Goal: Task Accomplishment & Management: Complete application form

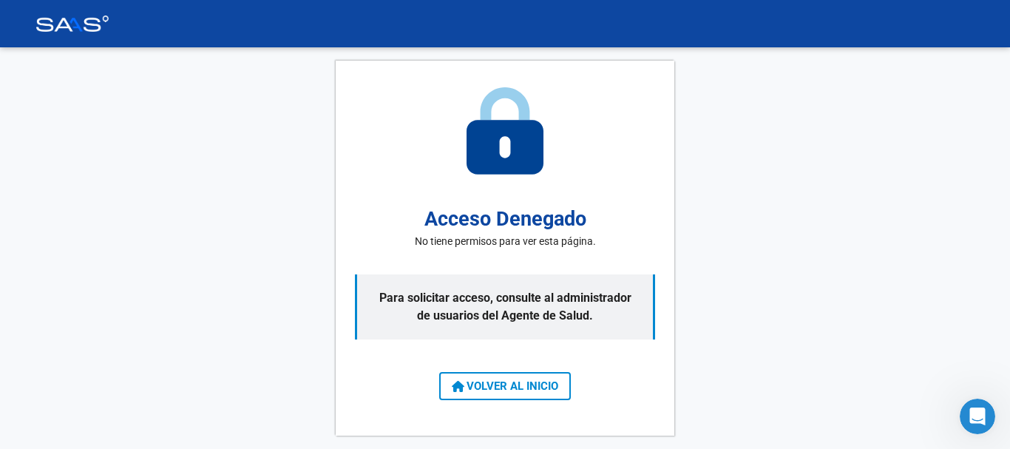
click at [522, 392] on span "VOLVER AL INICIO" at bounding box center [505, 385] width 106 height 13
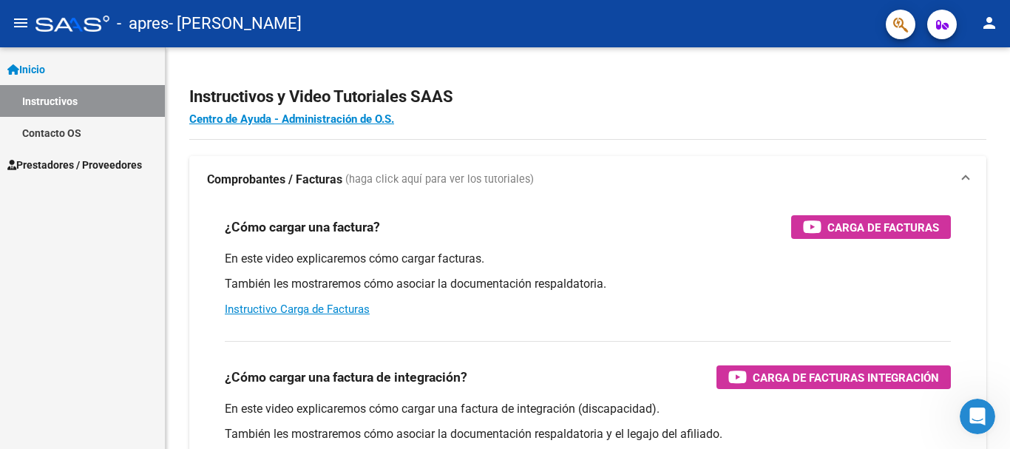
click at [58, 158] on span "Prestadores / Proveedores" at bounding box center [74, 165] width 135 height 16
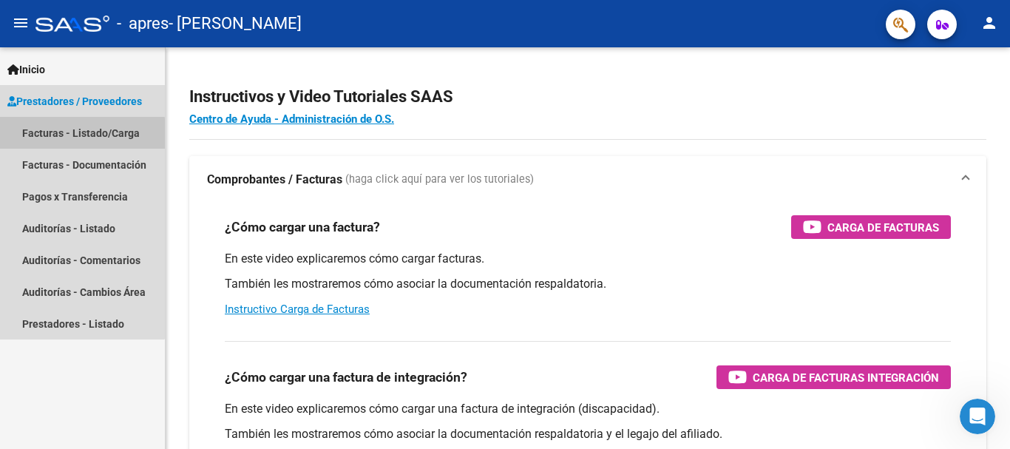
click at [61, 135] on link "Facturas - Listado/Carga" at bounding box center [82, 133] width 165 height 32
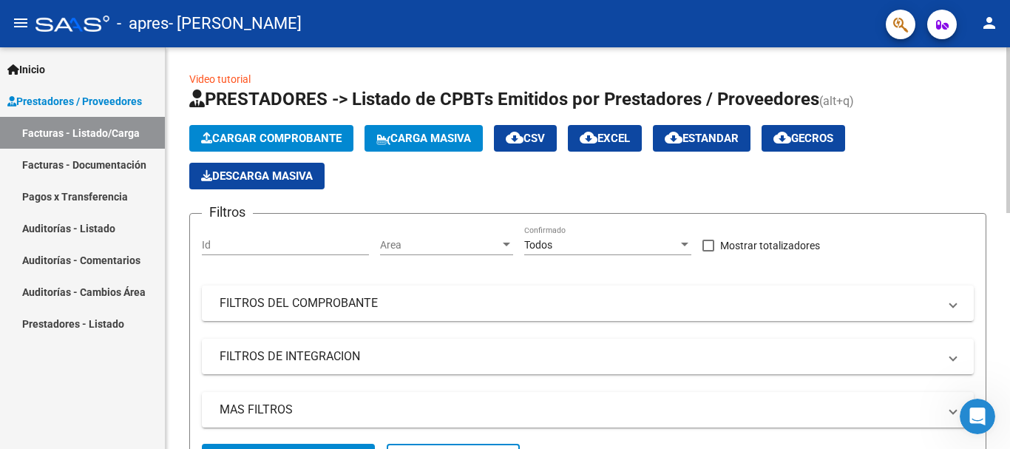
click at [271, 134] on span "Cargar Comprobante" at bounding box center [271, 138] width 140 height 13
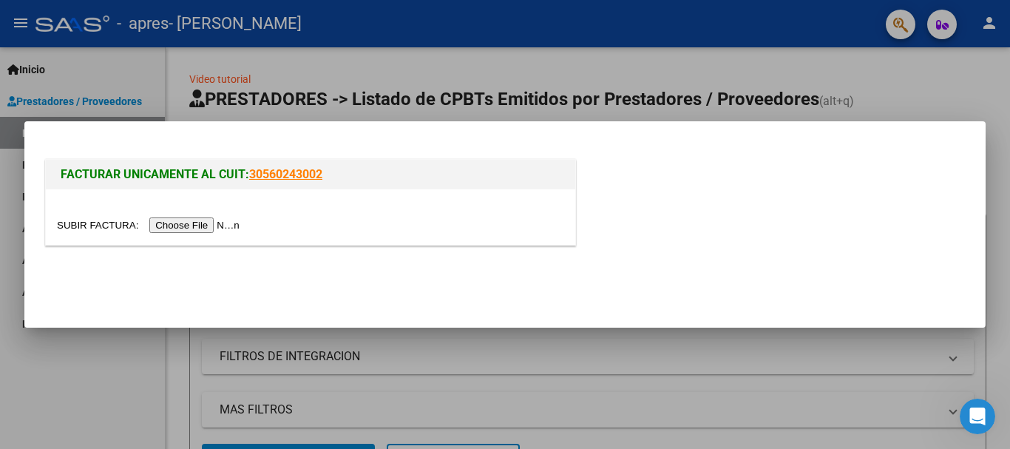
click at [209, 223] on input "file" at bounding box center [150, 225] width 187 height 16
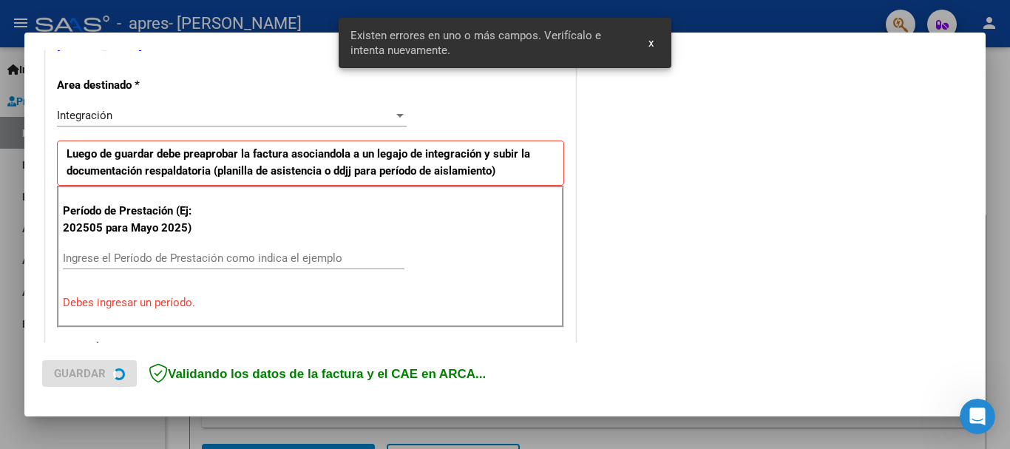
scroll to position [342, 0]
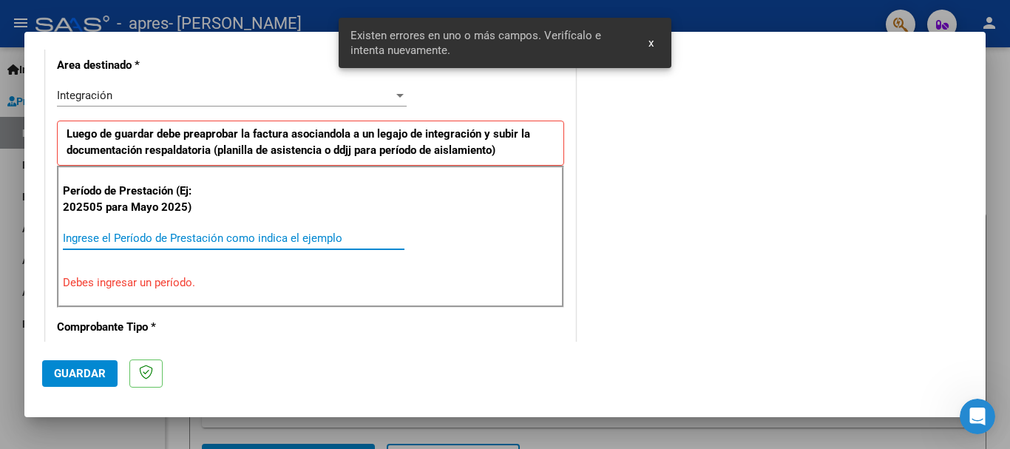
click at [159, 238] on input "Ingrese el Período de Prestación como indica el ejemplo" at bounding box center [234, 237] width 342 height 13
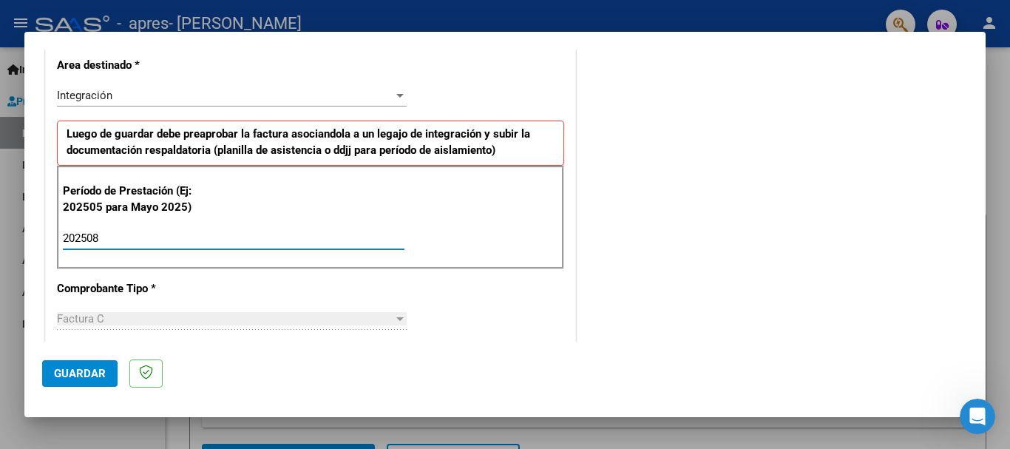
type input "202508"
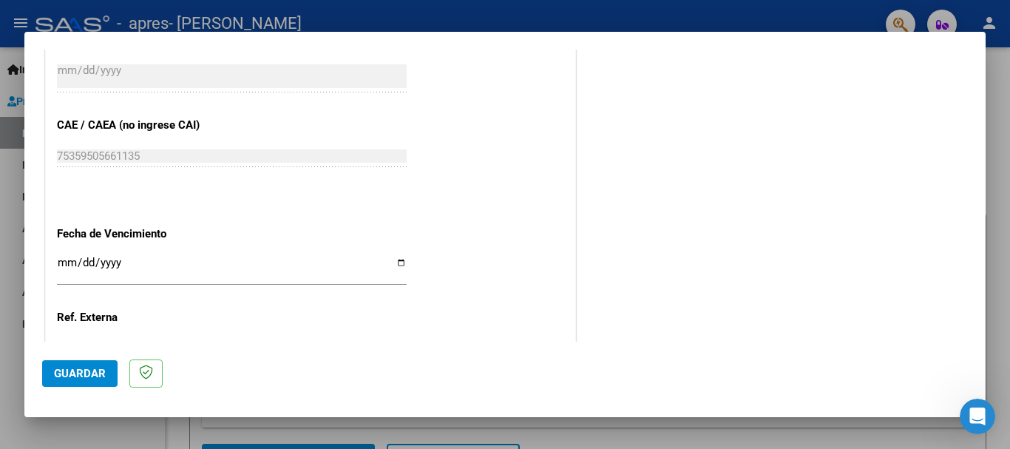
scroll to position [861, 0]
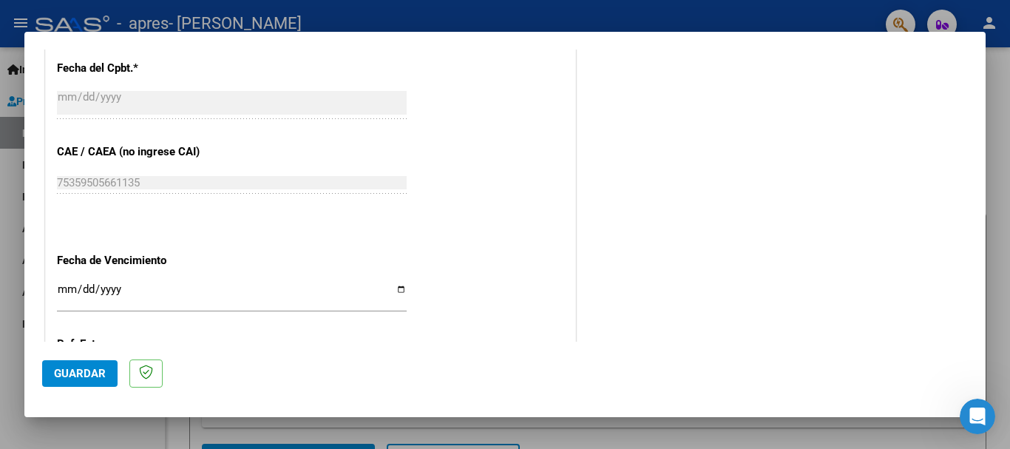
click at [395, 290] on input "Ingresar la fecha" at bounding box center [232, 295] width 350 height 24
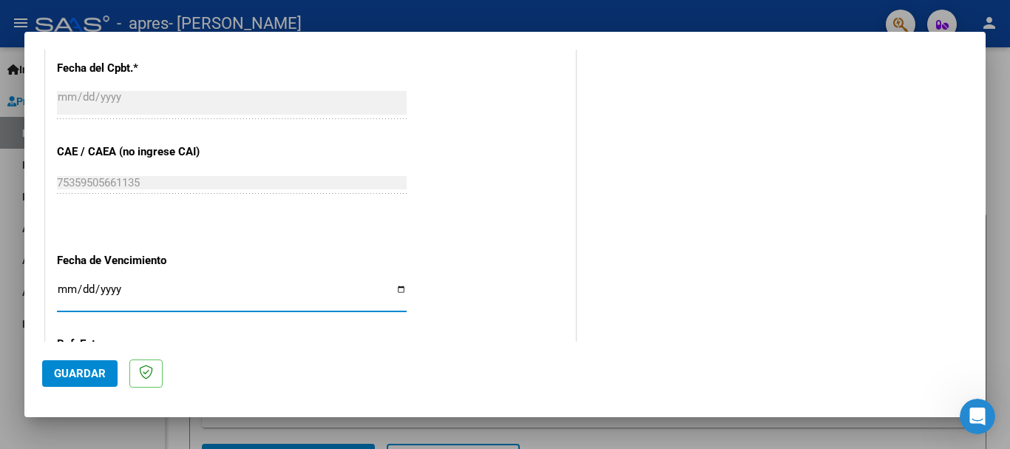
type input "[DATE]"
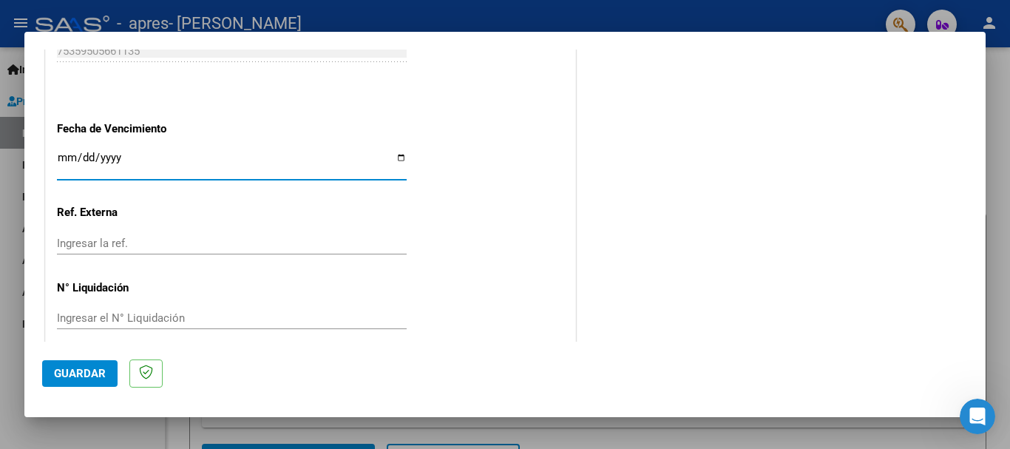
scroll to position [1009, 0]
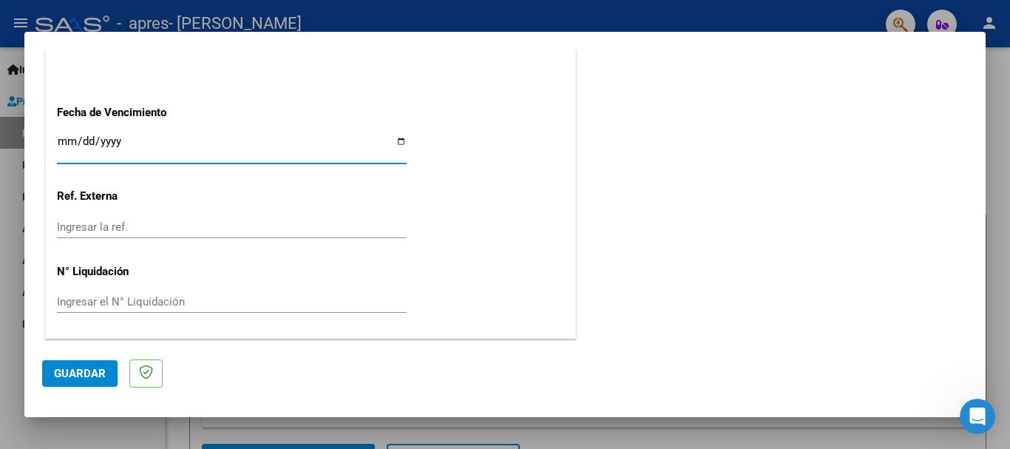
click at [78, 367] on span "Guardar" at bounding box center [80, 373] width 52 height 13
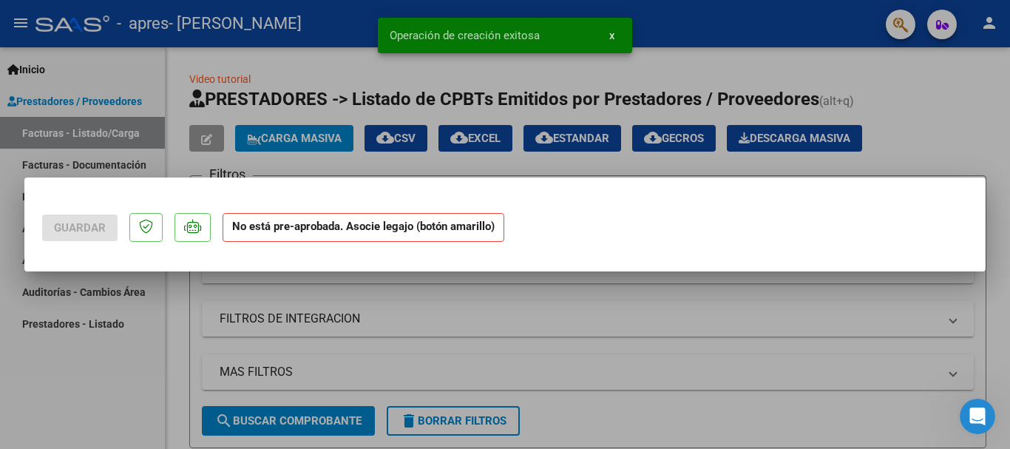
scroll to position [0, 0]
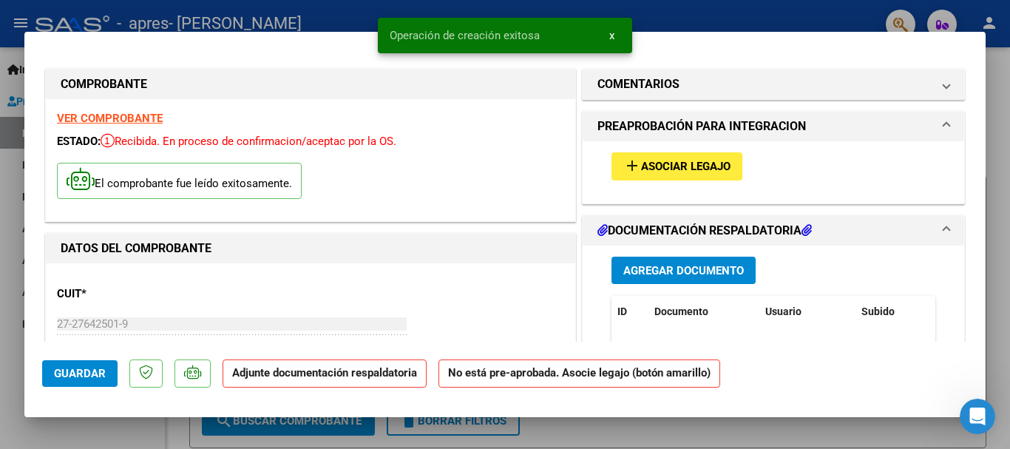
click at [699, 172] on span "Asociar Legajo" at bounding box center [685, 166] width 89 height 13
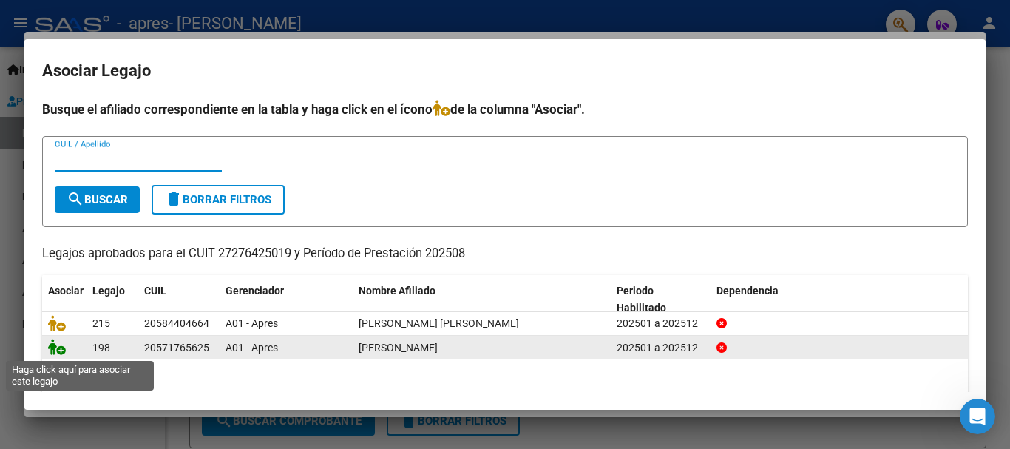
click at [55, 350] on icon at bounding box center [57, 347] width 18 height 16
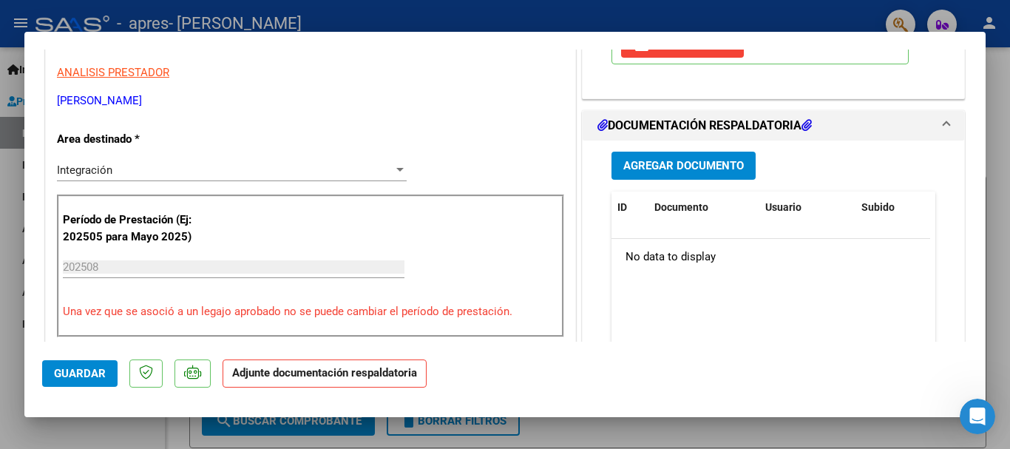
scroll to position [370, 0]
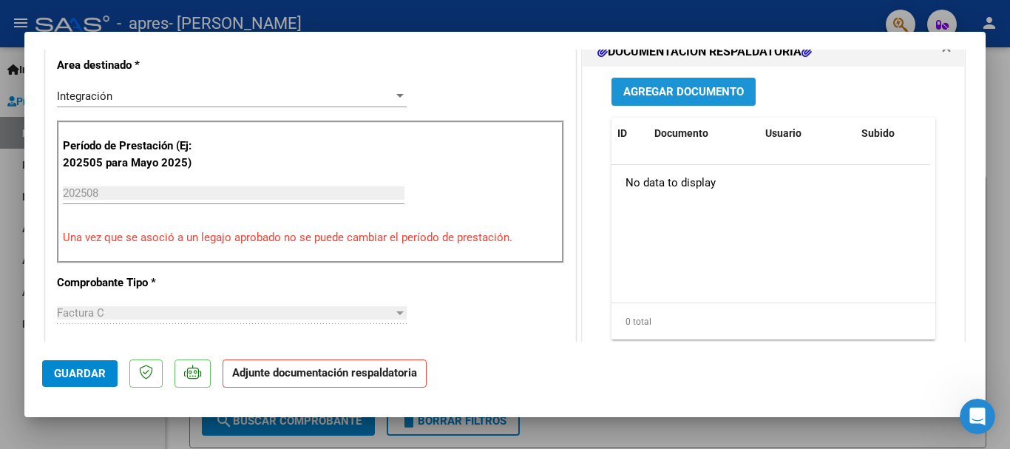
click at [676, 86] on span "Agregar Documento" at bounding box center [683, 92] width 121 height 13
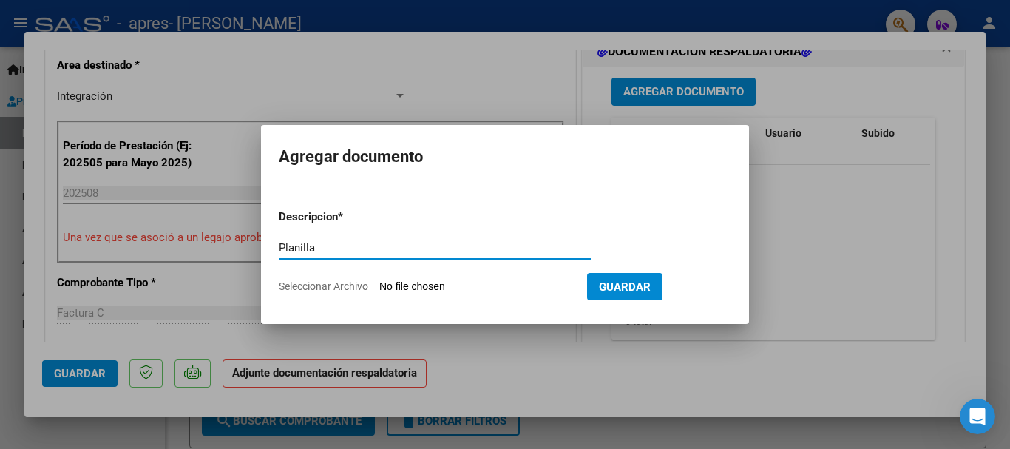
type input "Planilla"
click at [344, 291] on span "Seleccionar Archivo" at bounding box center [323, 286] width 89 height 12
click at [379, 291] on input "Seleccionar Archivo" at bounding box center [477, 287] width 196 height 14
type input "C:\fakepath\[PERSON_NAME] Psicopedagogia Planilla.pdf"
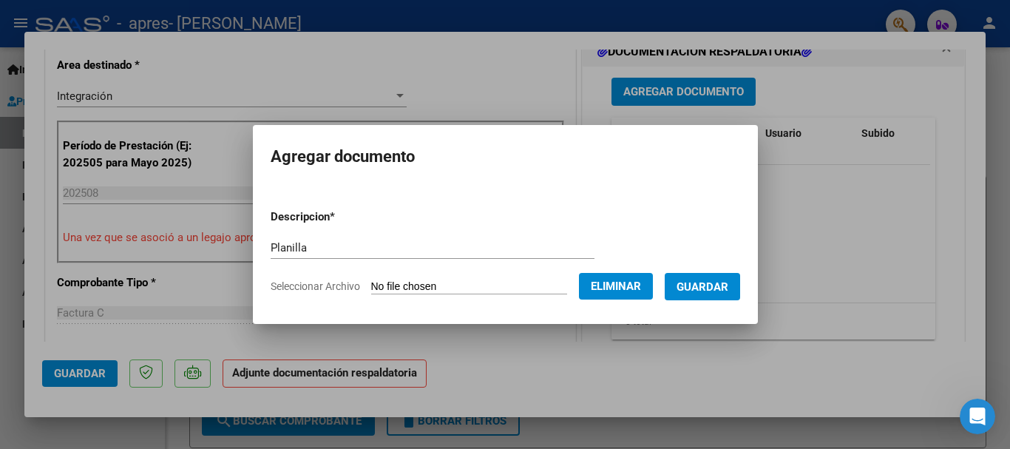
click at [711, 284] on span "Guardar" at bounding box center [703, 286] width 52 height 13
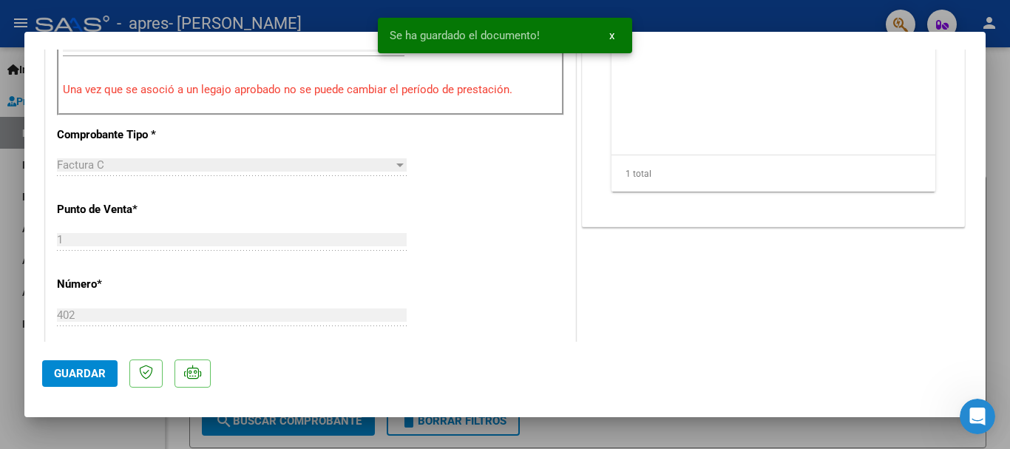
scroll to position [739, 0]
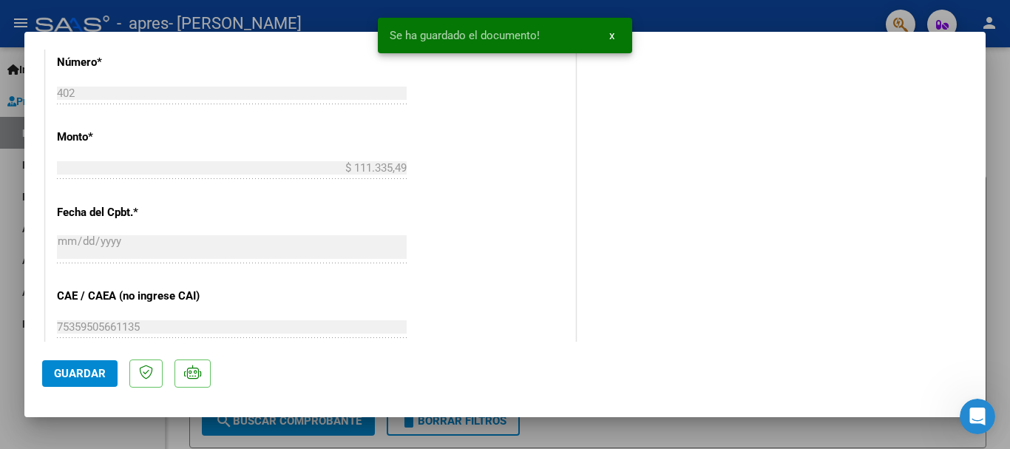
click at [84, 373] on span "Guardar" at bounding box center [80, 373] width 52 height 13
click at [606, 36] on button "x" at bounding box center [611, 35] width 29 height 27
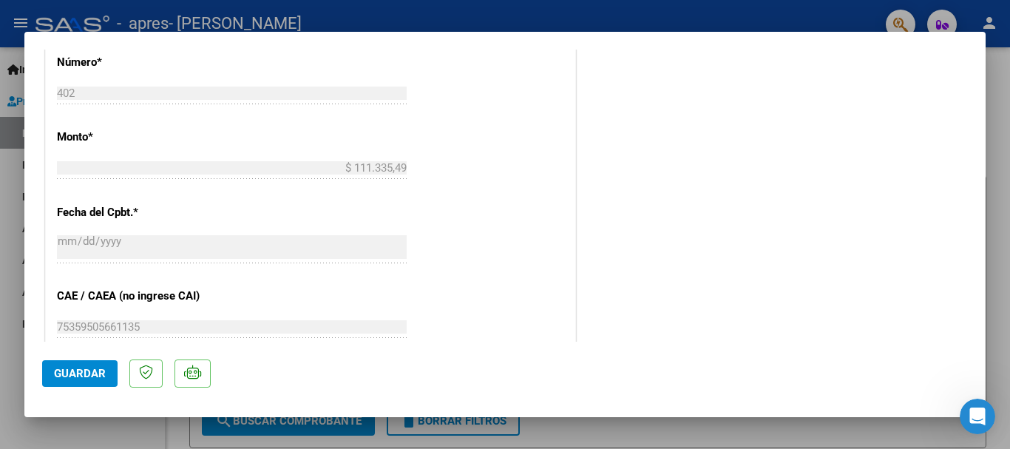
click at [603, 443] on div at bounding box center [505, 224] width 1010 height 449
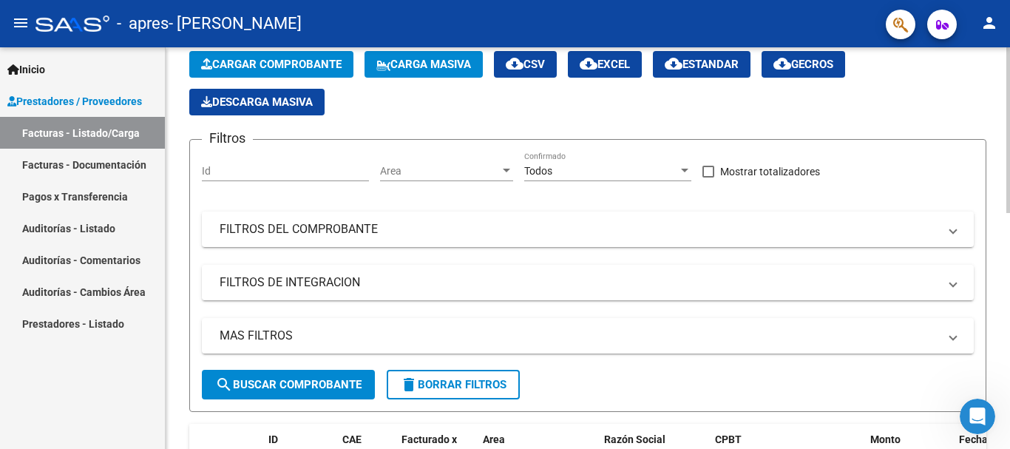
scroll to position [0, 0]
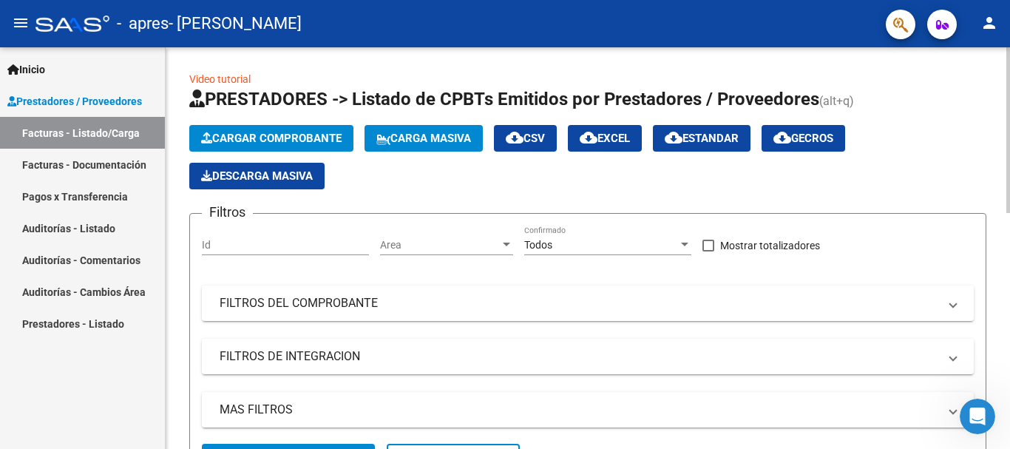
click at [281, 134] on span "Cargar Comprobante" at bounding box center [271, 138] width 140 height 13
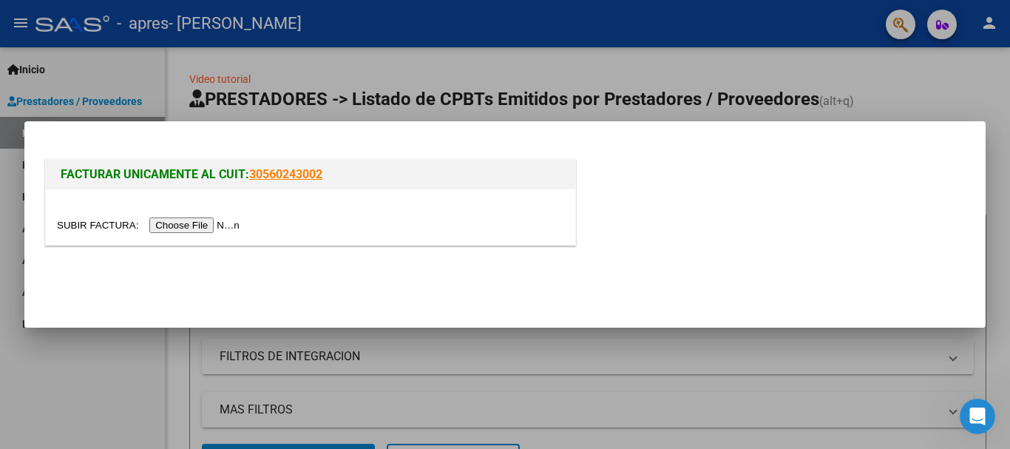
click at [209, 226] on input "file" at bounding box center [150, 225] width 187 height 16
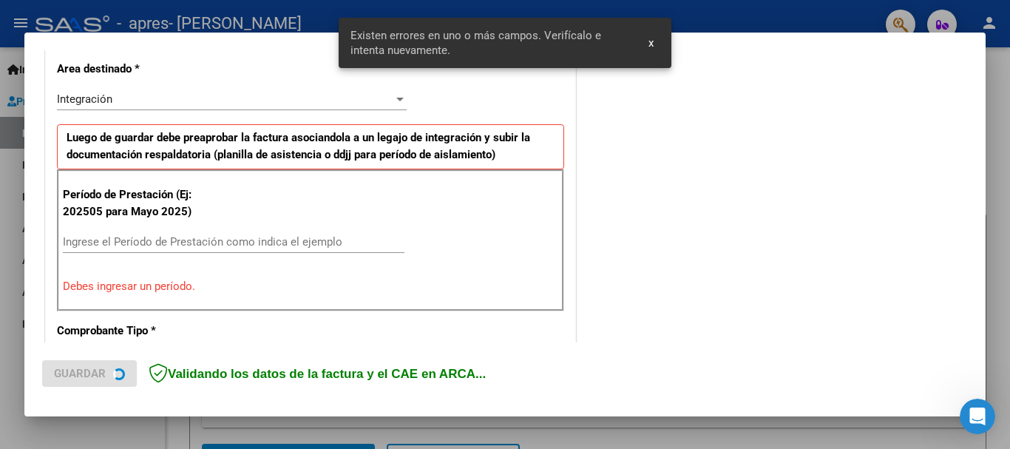
scroll to position [342, 0]
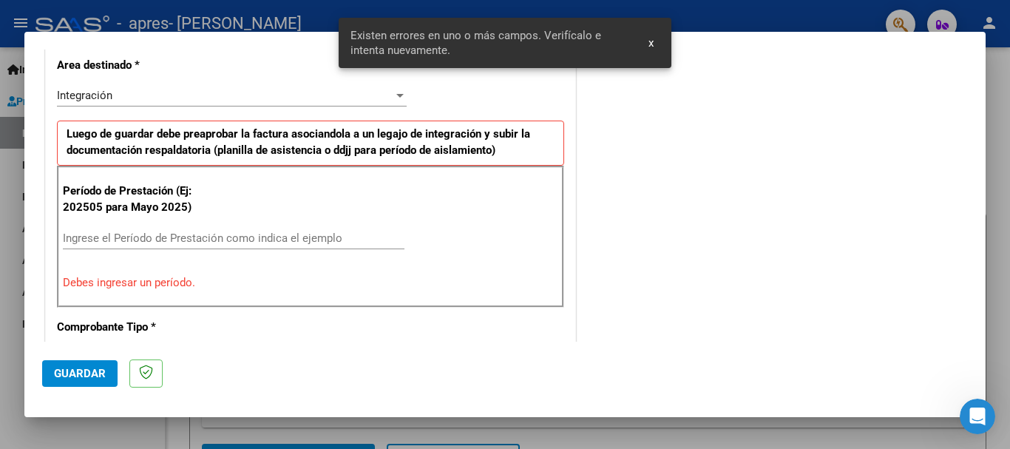
click at [87, 239] on input "Ingrese el Período de Prestación como indica el ejemplo" at bounding box center [234, 237] width 342 height 13
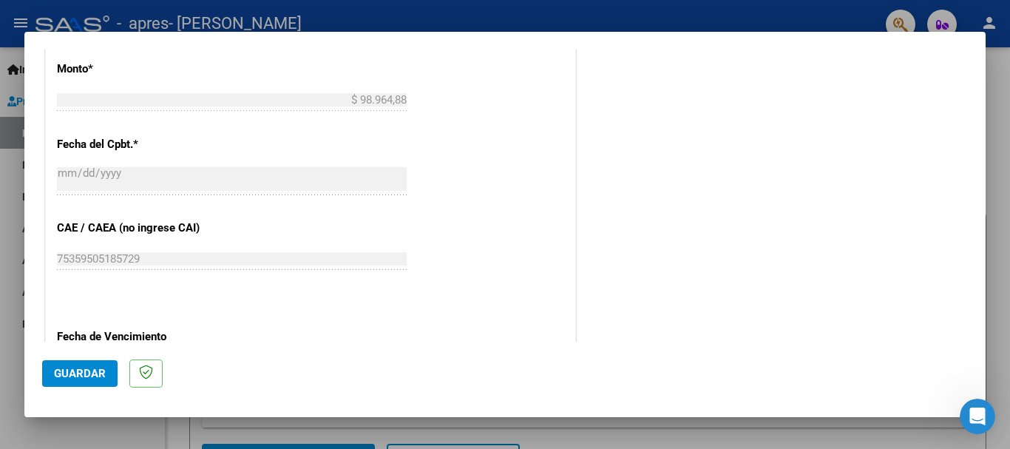
scroll to position [1007, 0]
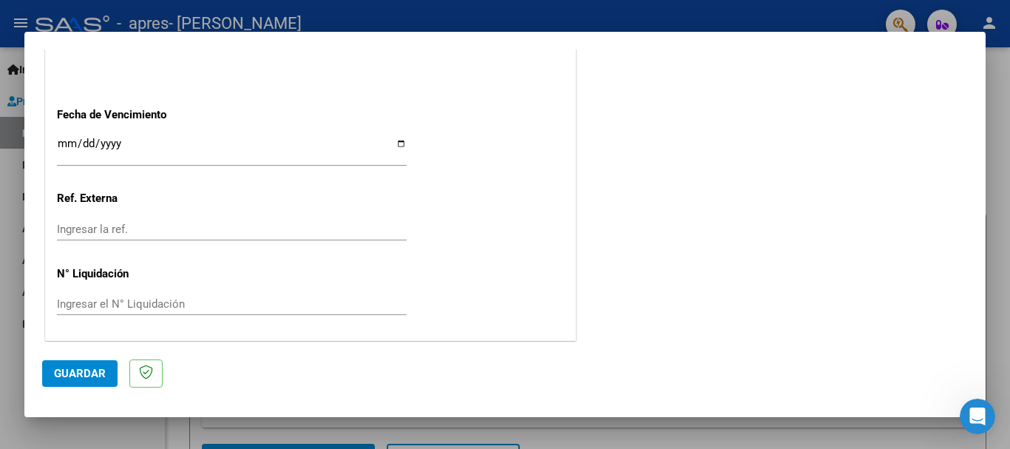
type input "202508"
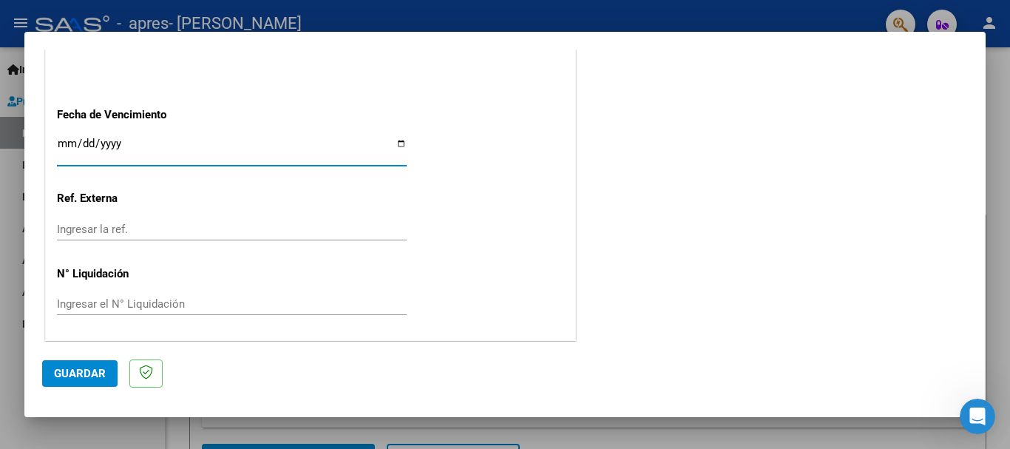
click at [401, 141] on input "Ingresar la fecha" at bounding box center [232, 150] width 350 height 24
type input "[DATE]"
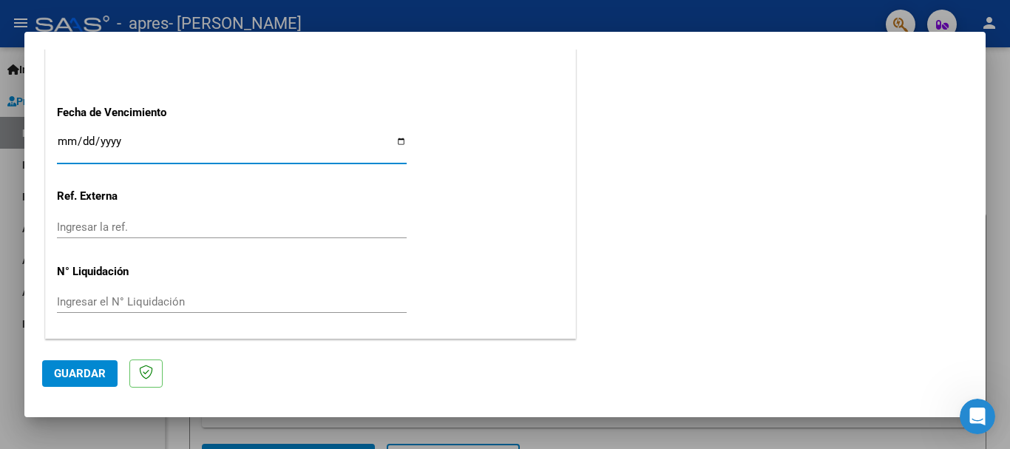
click at [61, 373] on span "Guardar" at bounding box center [80, 373] width 52 height 13
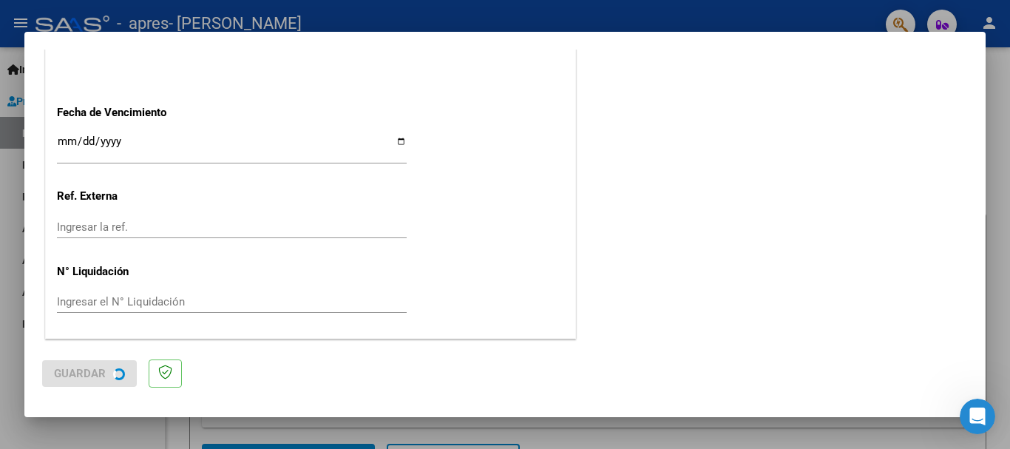
scroll to position [0, 0]
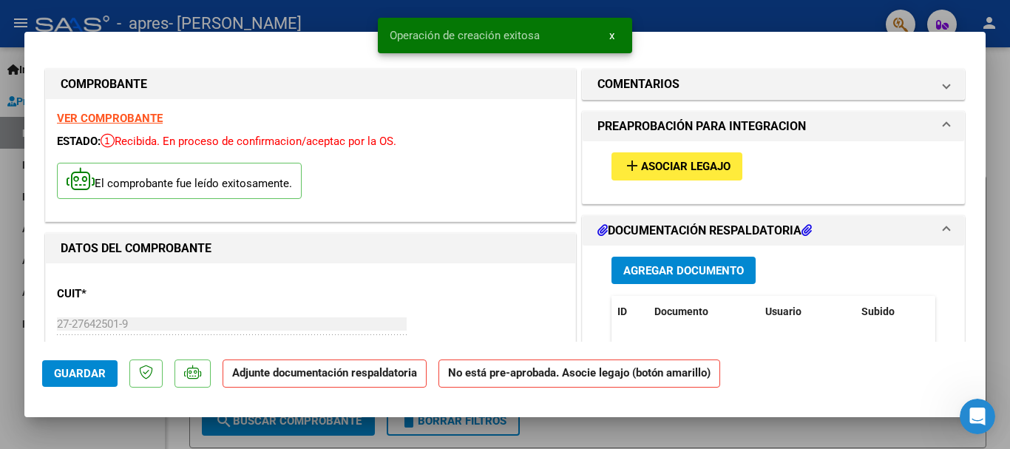
click at [665, 160] on span "Asociar Legajo" at bounding box center [685, 166] width 89 height 13
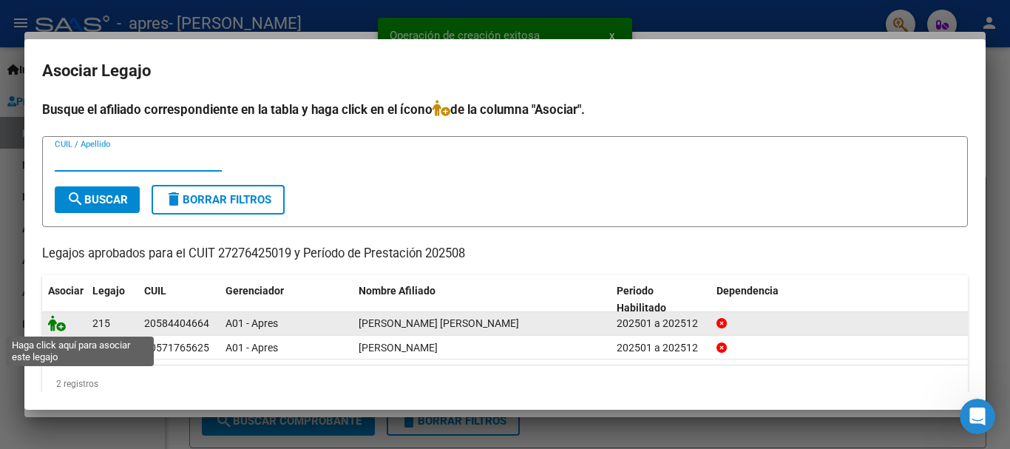
click at [56, 328] on icon at bounding box center [57, 323] width 18 height 16
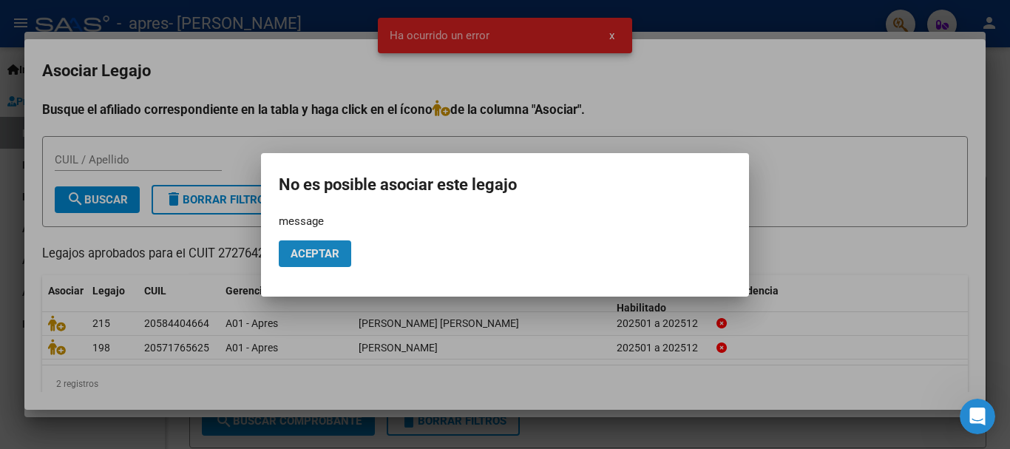
click at [334, 251] on span "Aceptar" at bounding box center [315, 253] width 49 height 13
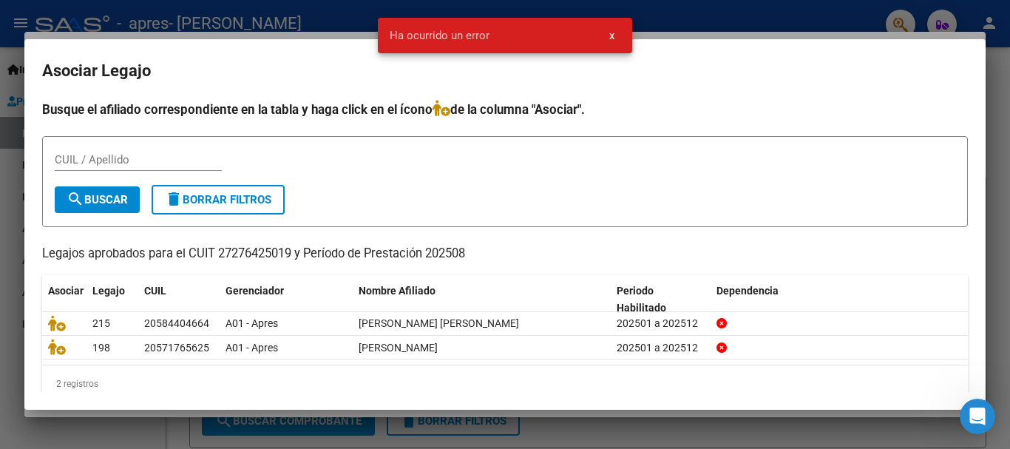
click at [613, 33] on span "x" at bounding box center [611, 35] width 5 height 13
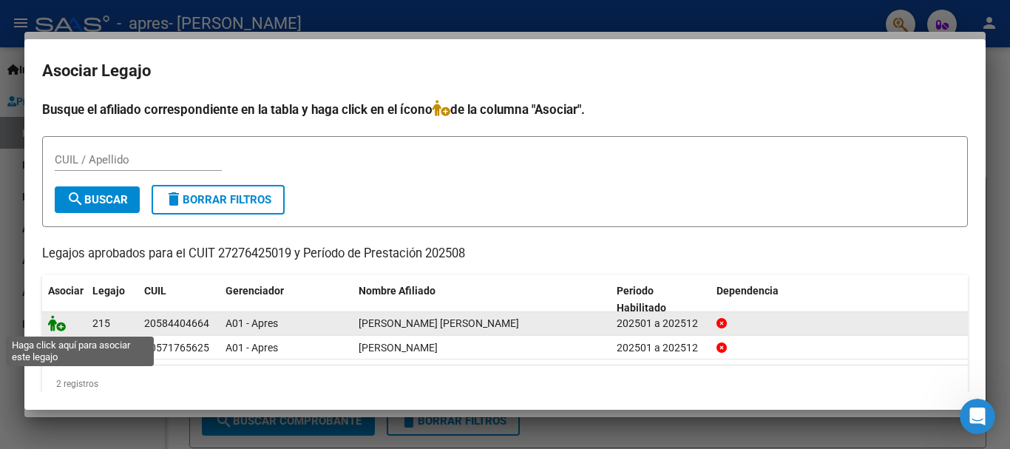
click at [60, 327] on icon at bounding box center [57, 323] width 18 height 16
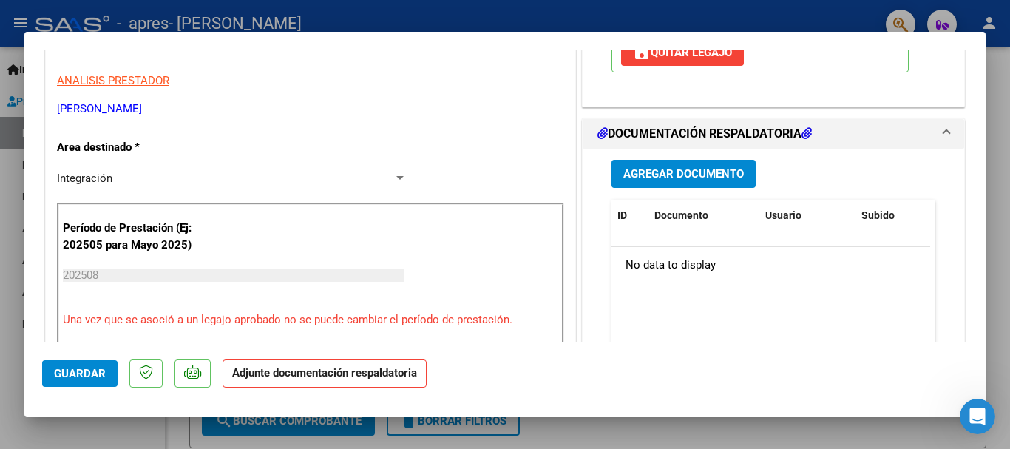
scroll to position [296, 0]
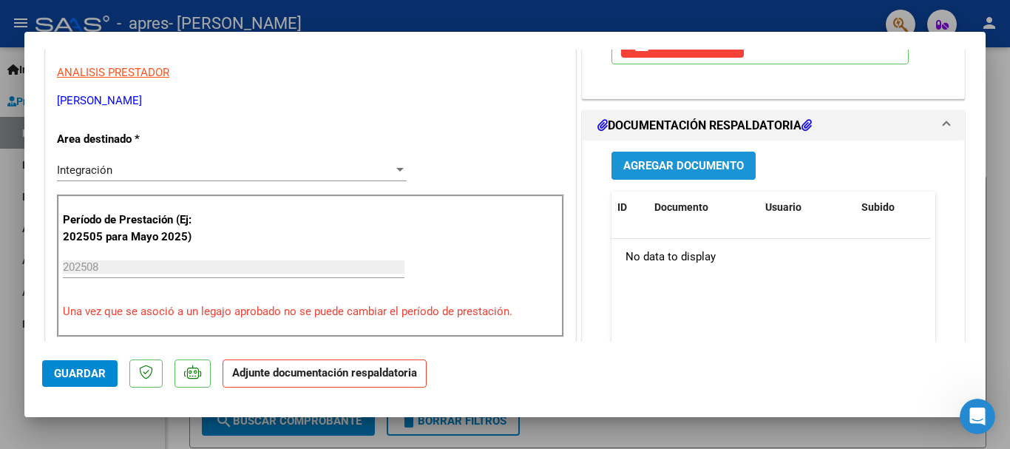
click at [678, 164] on span "Agregar Documento" at bounding box center [683, 166] width 121 height 13
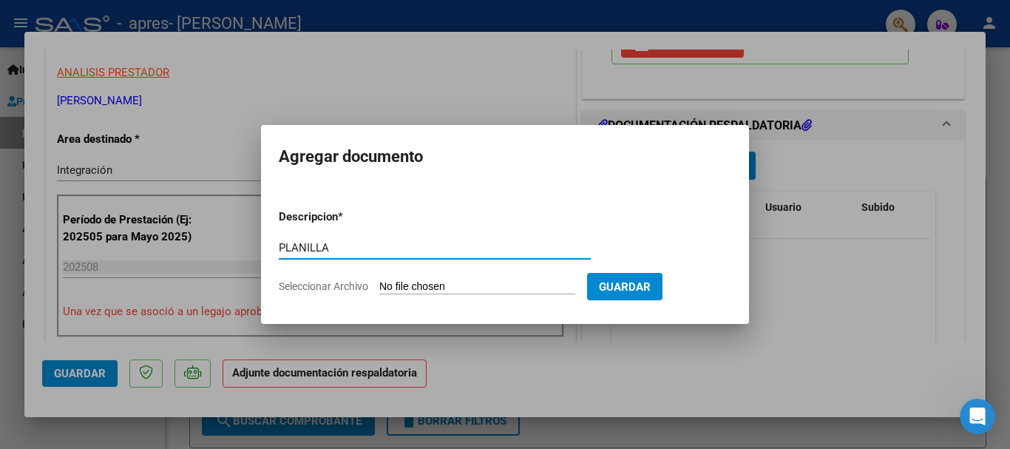
type input "PLANILLA"
click at [360, 282] on span "Seleccionar Archivo" at bounding box center [323, 286] width 89 height 12
click at [379, 282] on input "Seleccionar Archivo" at bounding box center [477, 287] width 196 height 14
type input "C:\fakepath\[PERSON_NAME] Psicopedagogia Planilla.pdf"
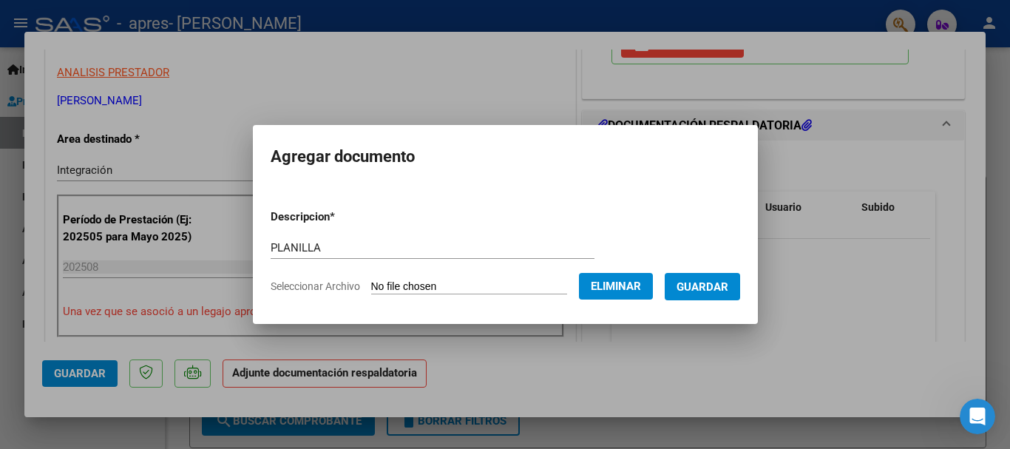
click at [714, 283] on span "Guardar" at bounding box center [703, 286] width 52 height 13
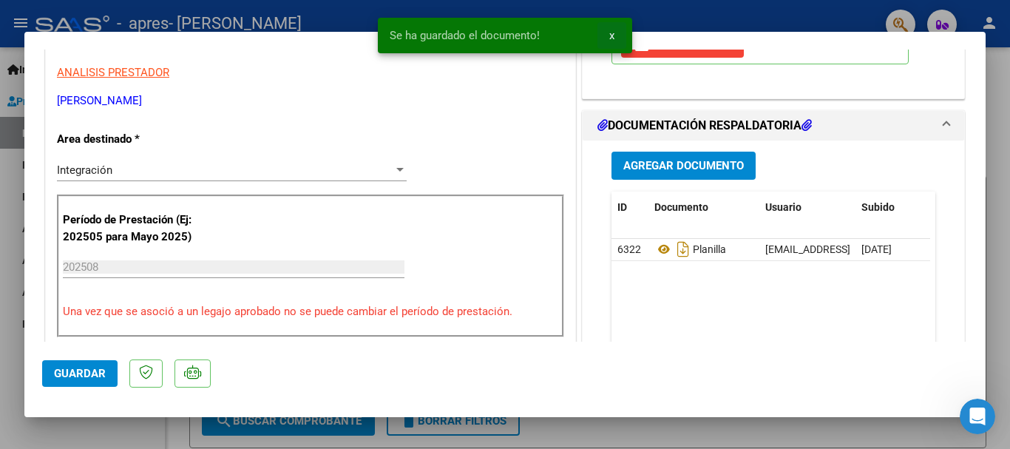
click at [613, 33] on span "x" at bounding box center [611, 35] width 5 height 13
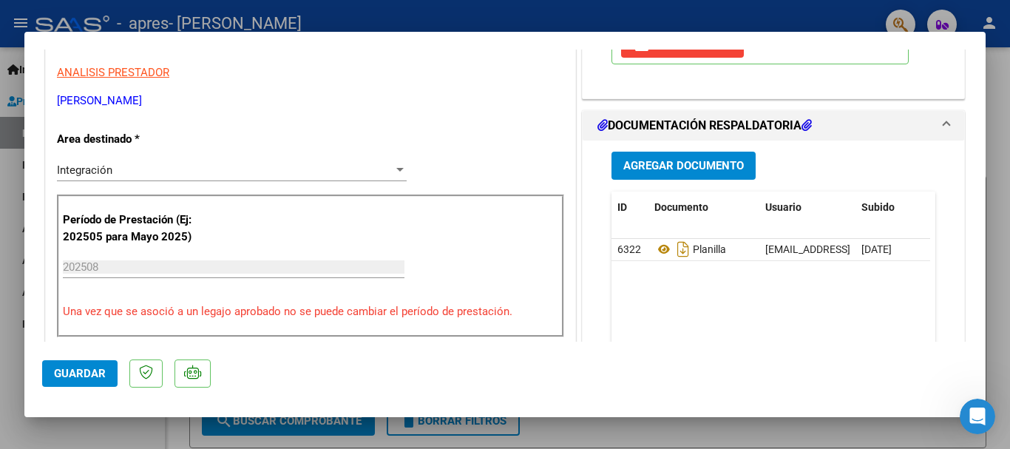
click at [600, 435] on div at bounding box center [505, 224] width 1010 height 449
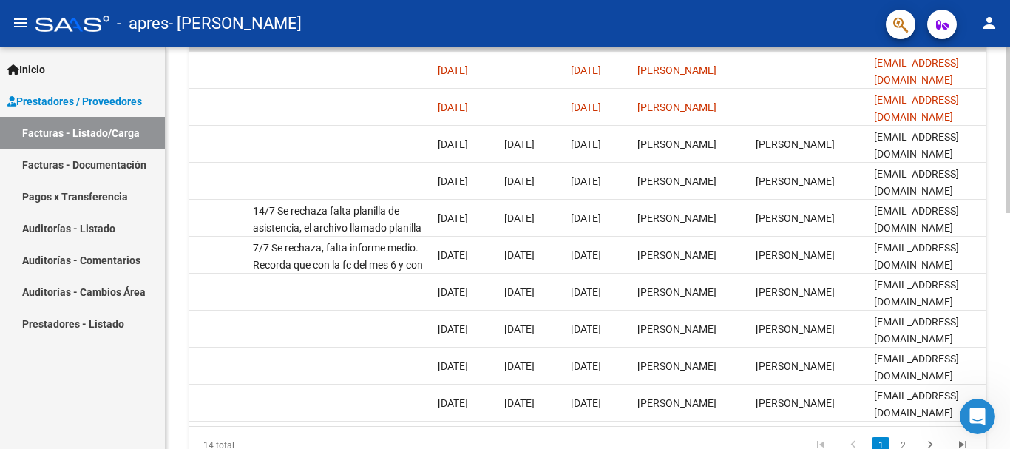
scroll to position [0, 2320]
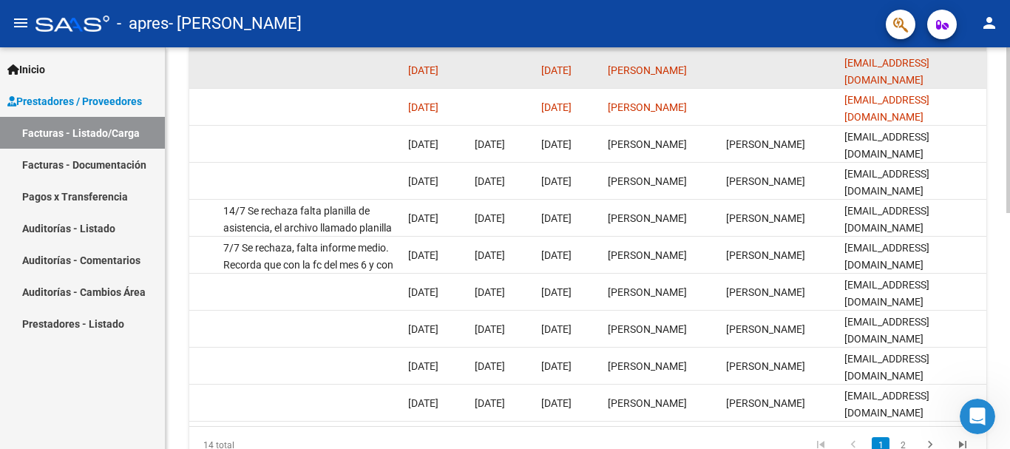
click at [438, 67] on span "[DATE]" at bounding box center [423, 70] width 30 height 12
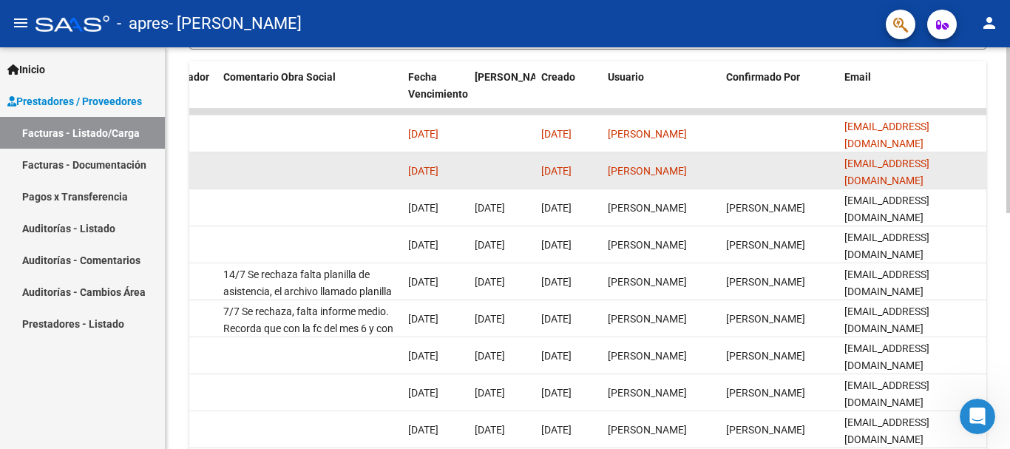
scroll to position [352, 0]
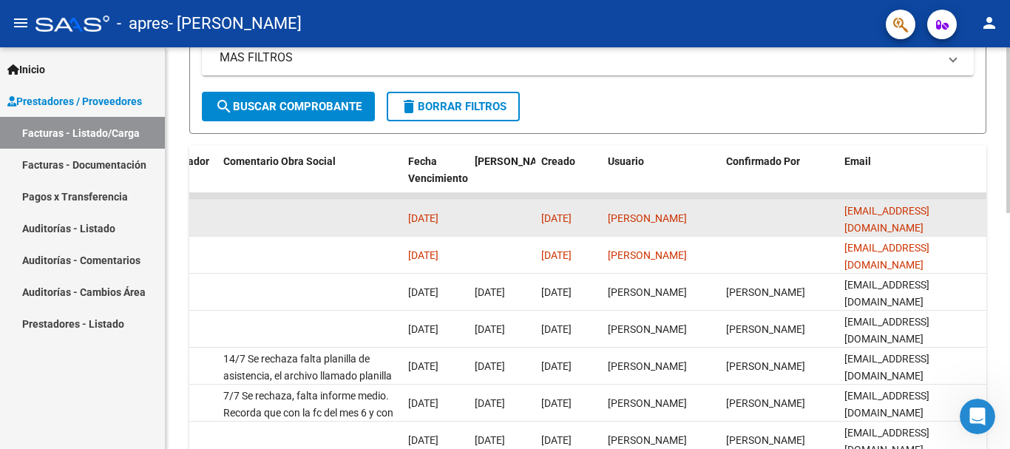
drag, startPoint x: 423, startPoint y: 218, endPoint x: 416, endPoint y: 219, distance: 7.4
click at [421, 218] on span "[DATE]" at bounding box center [423, 218] width 30 height 12
click at [415, 219] on span "[DATE]" at bounding box center [423, 218] width 30 height 12
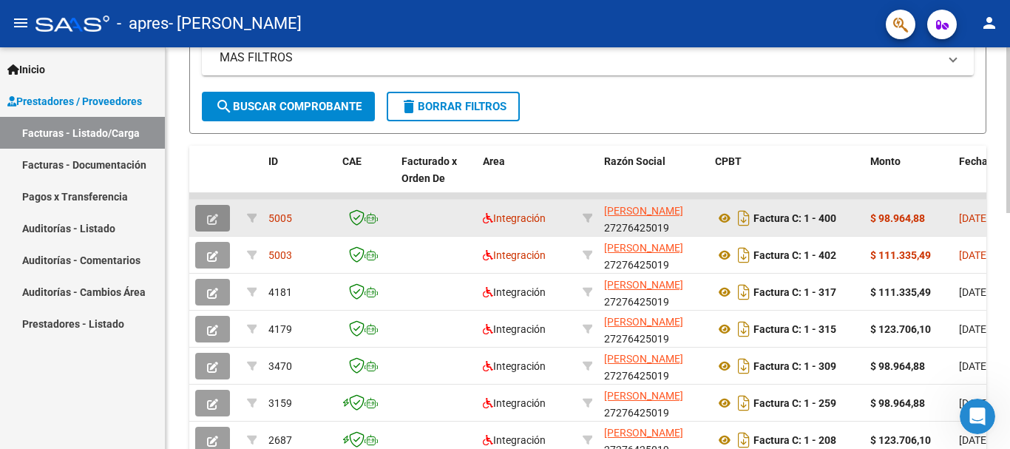
click at [208, 220] on icon "button" at bounding box center [212, 219] width 11 height 11
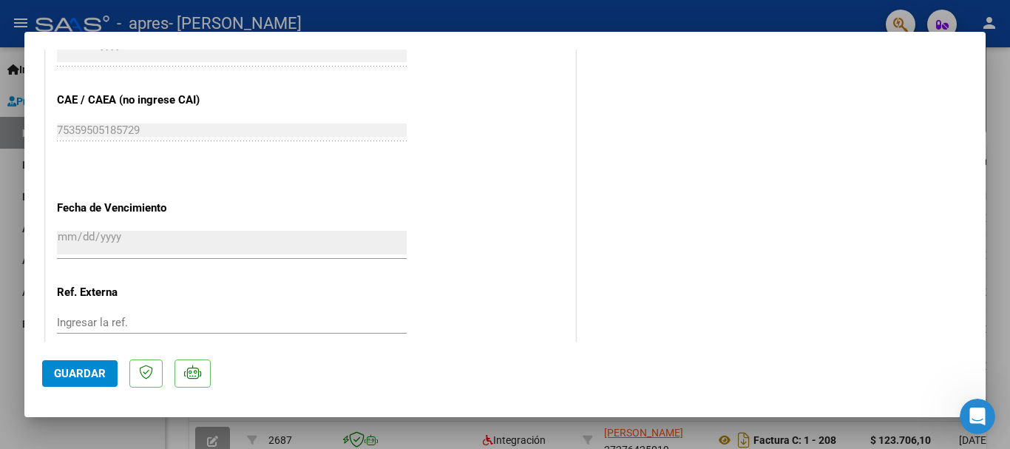
scroll to position [887, 0]
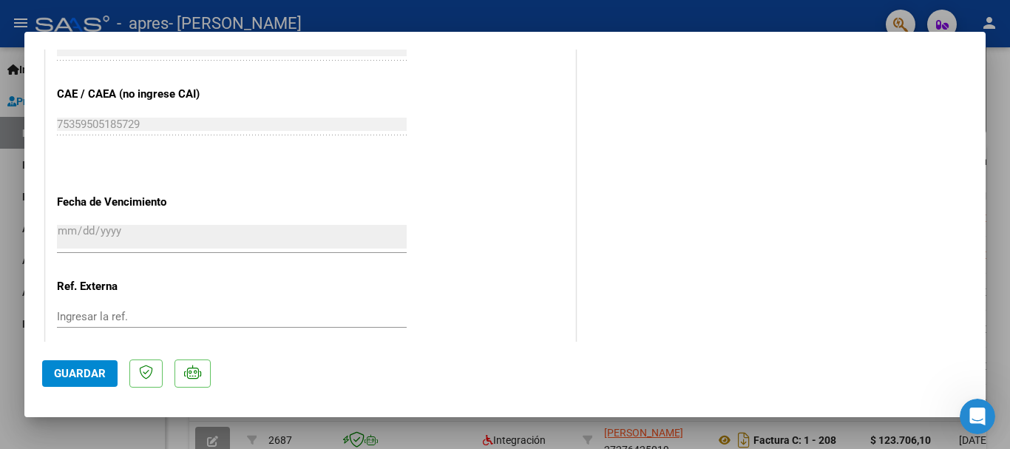
click at [98, 246] on input "[DATE]" at bounding box center [232, 237] width 350 height 24
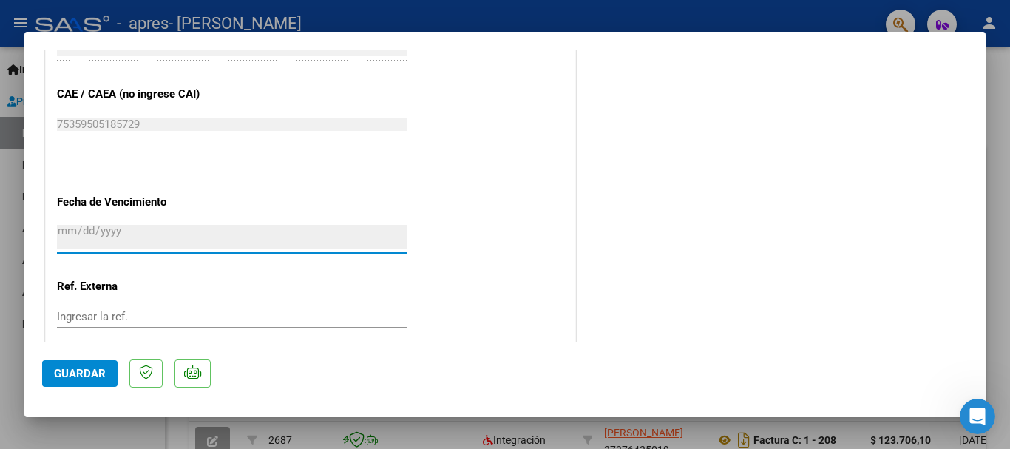
drag, startPoint x: 162, startPoint y: 239, endPoint x: 33, endPoint y: 237, distance: 129.4
click at [159, 239] on input "[DATE]" at bounding box center [232, 237] width 350 height 24
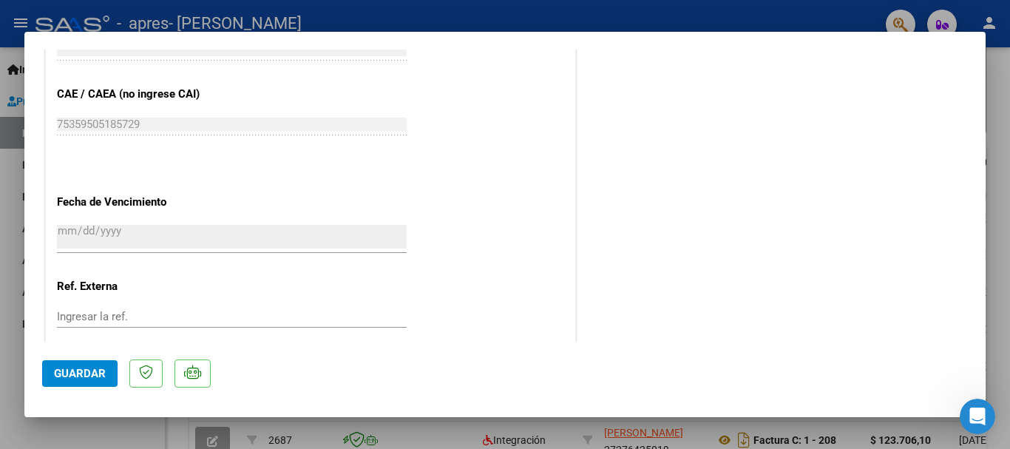
click at [68, 222] on div "[DATE] Ingresar la fecha" at bounding box center [232, 238] width 350 height 32
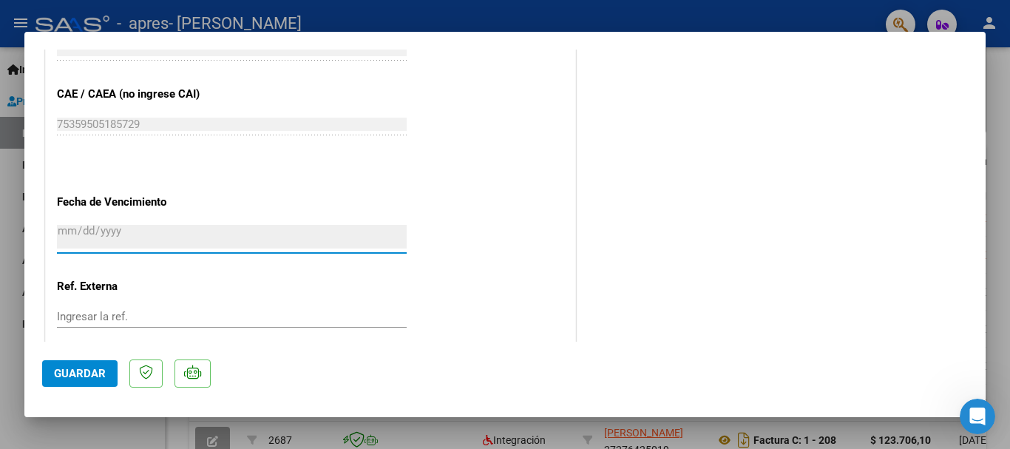
click at [131, 227] on input "[DATE]" at bounding box center [232, 237] width 350 height 24
click at [198, 240] on input "[DATE]" at bounding box center [232, 237] width 350 height 24
click at [118, 242] on input "[DATE]" at bounding box center [232, 237] width 350 height 24
drag, startPoint x: 289, startPoint y: 238, endPoint x: 439, endPoint y: 239, distance: 150.1
click at [337, 239] on input "[DATE]" at bounding box center [232, 237] width 350 height 24
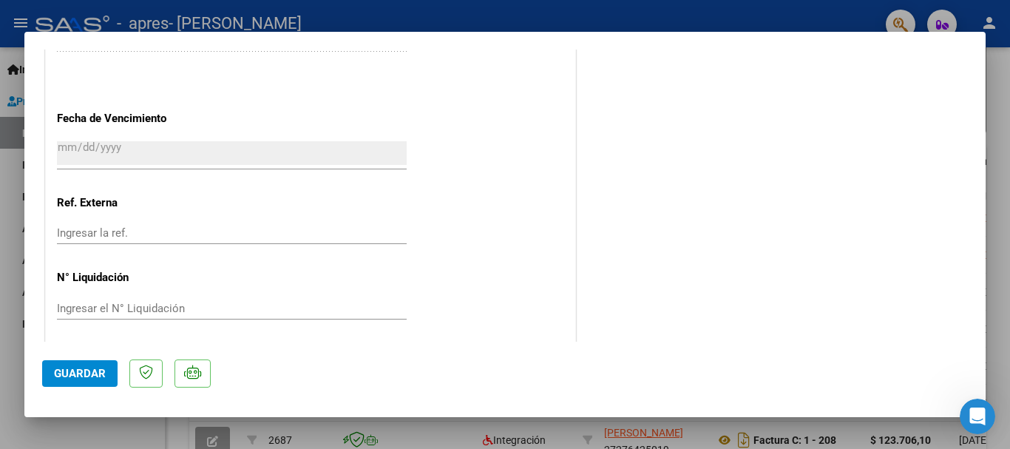
scroll to position [977, 0]
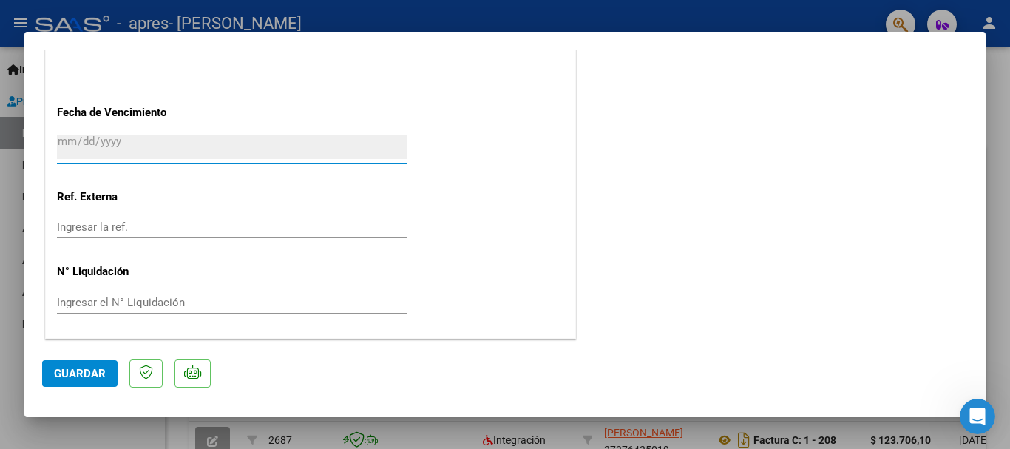
click at [359, 156] on input "[DATE]" at bounding box center [232, 147] width 350 height 24
click at [210, 144] on input "[DATE]" at bounding box center [232, 147] width 350 height 24
drag, startPoint x: 210, startPoint y: 144, endPoint x: 140, endPoint y: 144, distance: 69.5
click at [140, 144] on input "[DATE]" at bounding box center [232, 147] width 350 height 24
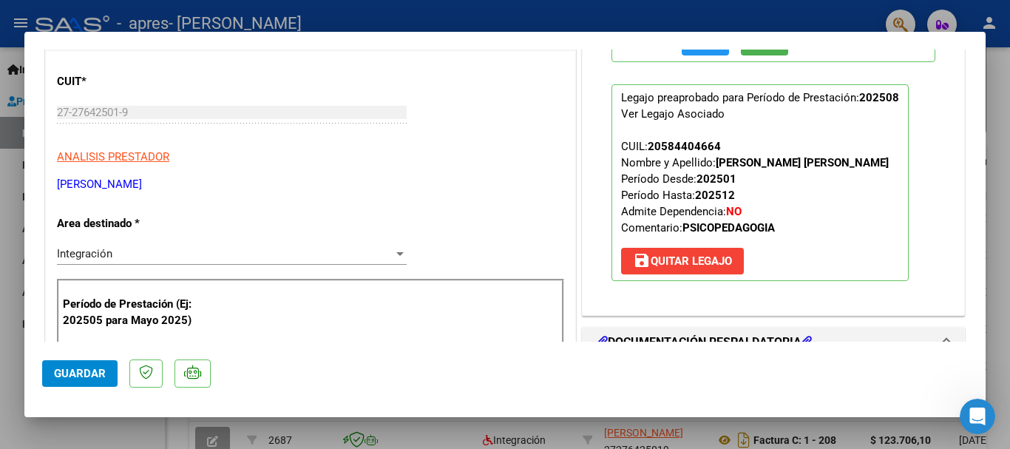
scroll to position [222, 0]
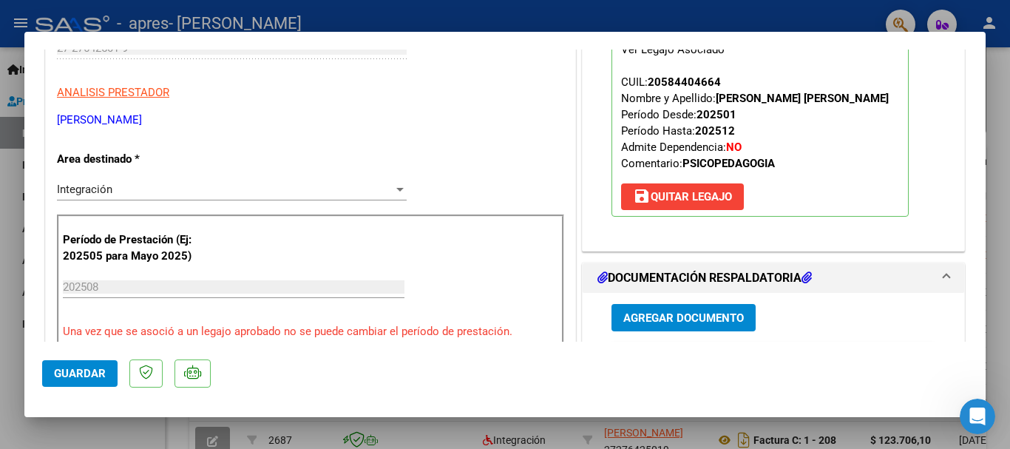
click at [88, 371] on span "Guardar" at bounding box center [80, 373] width 52 height 13
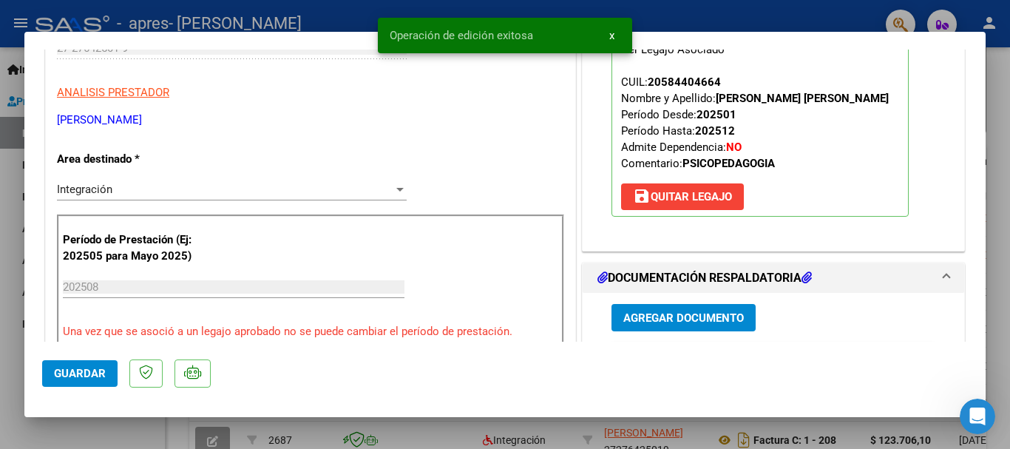
click at [614, 34] on span "x" at bounding box center [611, 35] width 5 height 13
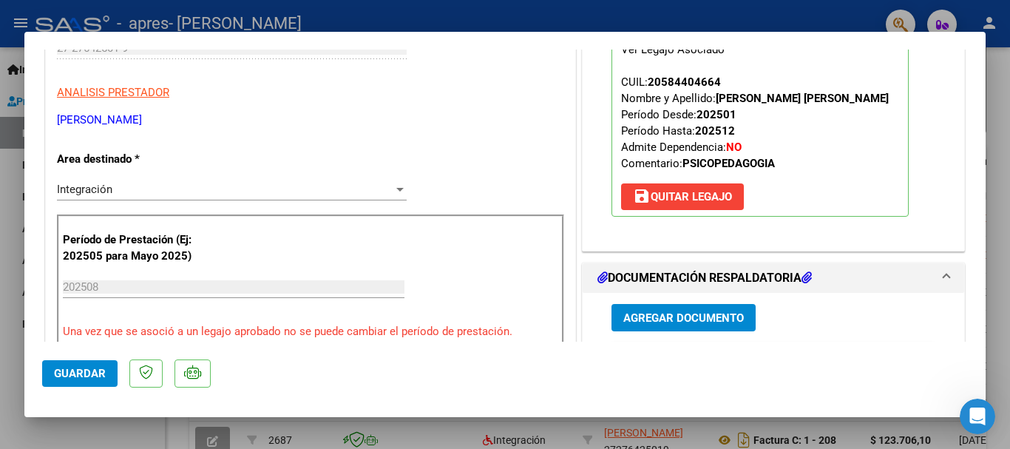
click at [419, 429] on div at bounding box center [505, 224] width 1010 height 449
